Goal: Task Accomplishment & Management: Use online tool/utility

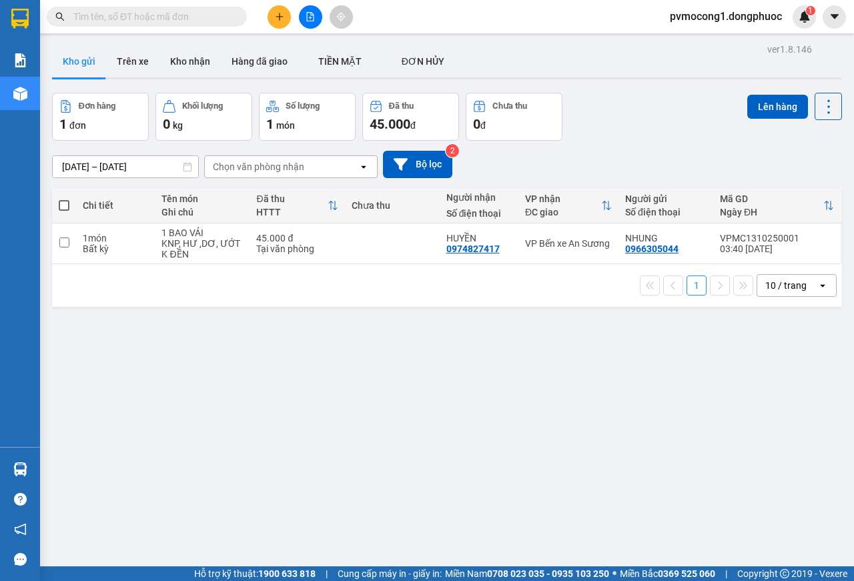
click at [61, 207] on span at bounding box center [64, 205] width 11 height 11
click at [64, 199] on input "checkbox" at bounding box center [64, 199] width 0 height 0
checkbox input "true"
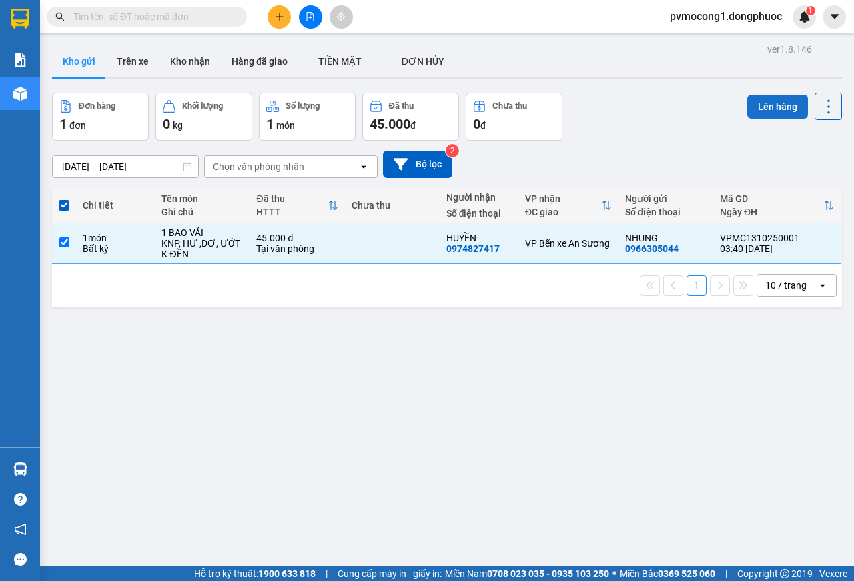
click at [762, 105] on button "Lên hàng" at bounding box center [777, 107] width 61 height 24
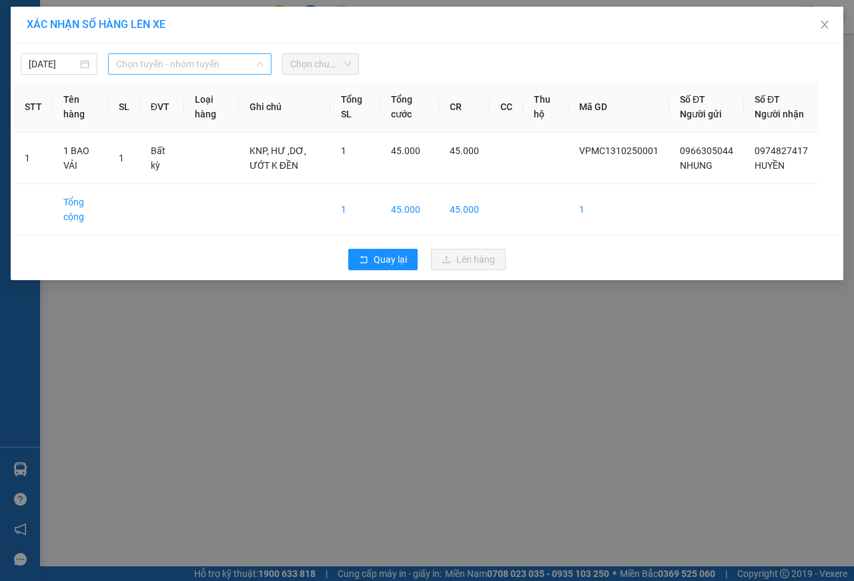
click at [140, 61] on span "Chọn tuyến - nhóm tuyến" at bounding box center [189, 64] width 147 height 20
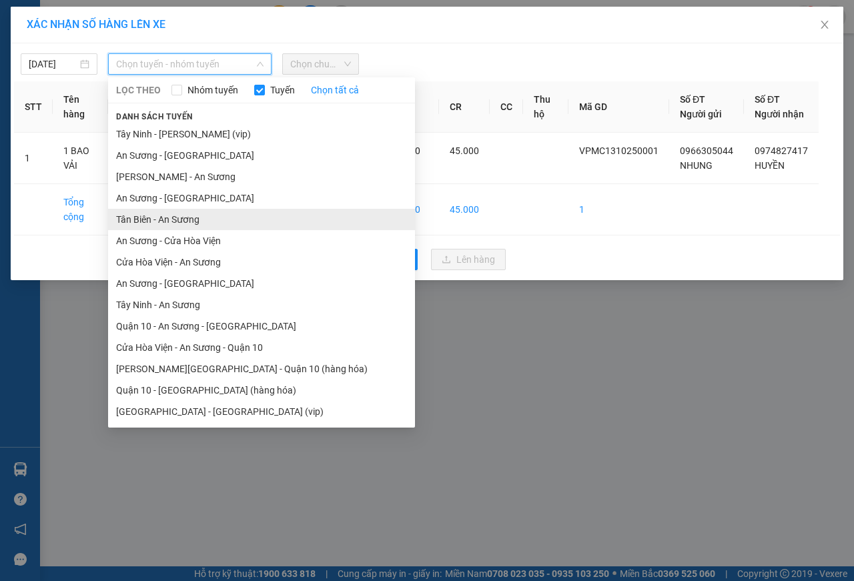
click at [132, 218] on li "Tân Biên - An Sương" at bounding box center [261, 219] width 307 height 21
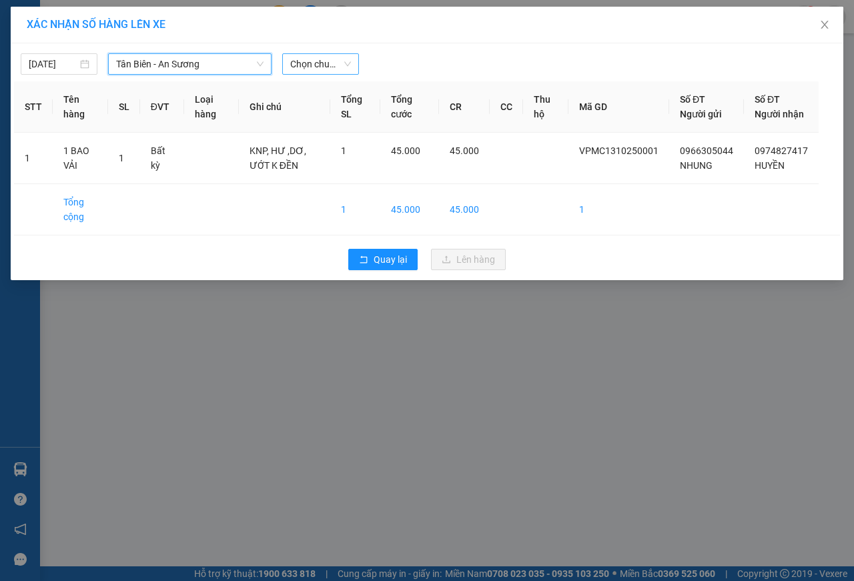
click at [331, 60] on span "Chọn chuyến" at bounding box center [320, 64] width 61 height 20
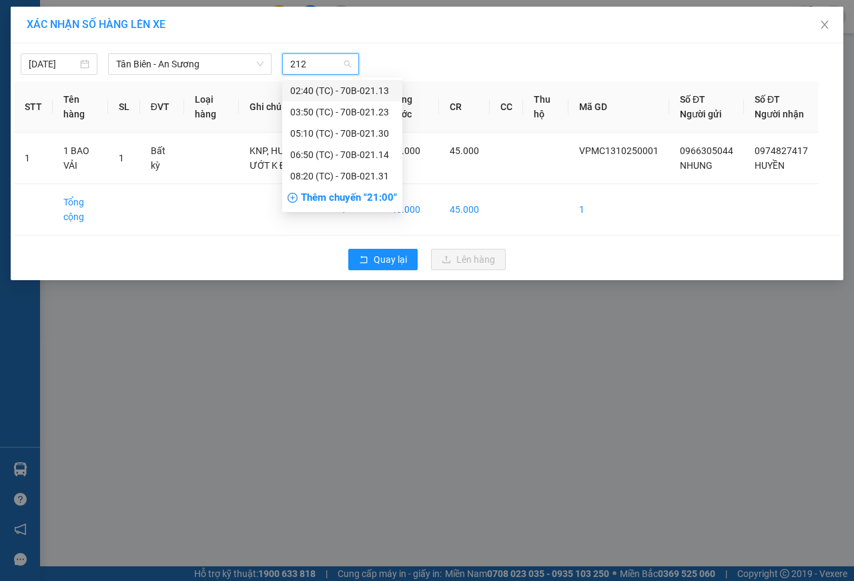
type input "2123"
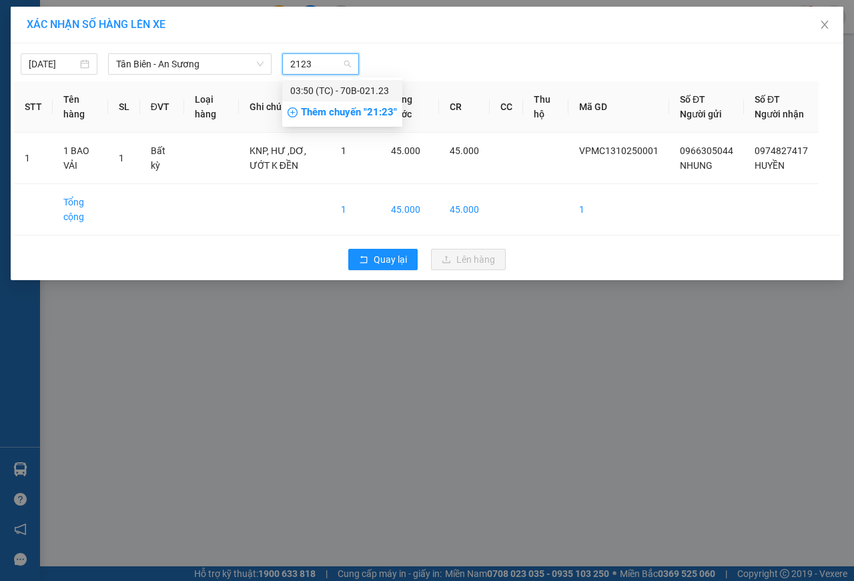
click at [354, 90] on div "03:50 (TC) - 70B-021.23" at bounding box center [342, 90] width 104 height 15
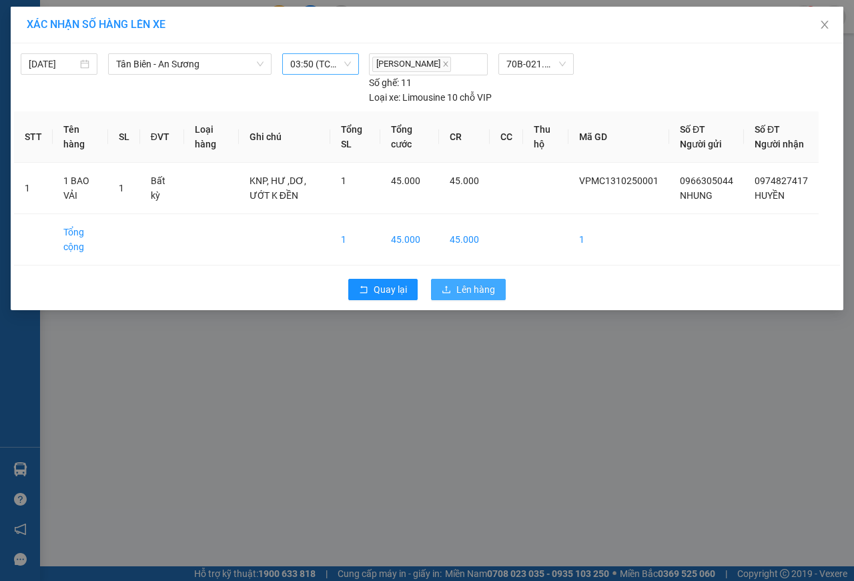
click at [479, 297] on span "Lên hàng" at bounding box center [475, 289] width 39 height 15
